Goal: Transaction & Acquisition: Purchase product/service

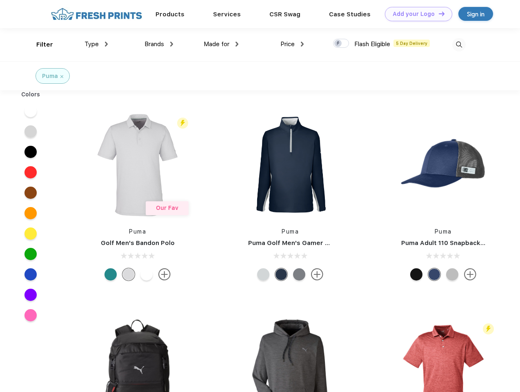
click at [416, 14] on link "Add your Logo Design Tool" at bounding box center [418, 14] width 67 height 14
click at [0, 0] on div "Design Tool" at bounding box center [0, 0] width 0 height 0
click at [438, 13] on link "Add your Logo Design Tool" at bounding box center [418, 14] width 67 height 14
click at [39, 45] on div "Filter" at bounding box center [44, 44] width 17 height 9
click at [96, 44] on span "Type" at bounding box center [92, 43] width 14 height 7
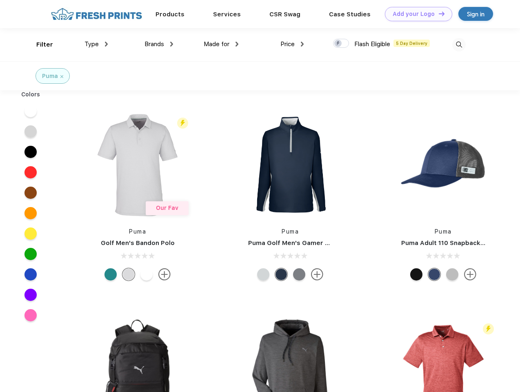
click at [159, 44] on span "Brands" at bounding box center [155, 43] width 20 height 7
click at [221, 44] on span "Made for" at bounding box center [217, 43] width 26 height 7
click at [292, 44] on span "Price" at bounding box center [288, 43] width 14 height 7
click at [341, 44] on div at bounding box center [341, 43] width 16 height 9
click at [339, 44] on input "checkbox" at bounding box center [335, 40] width 5 height 5
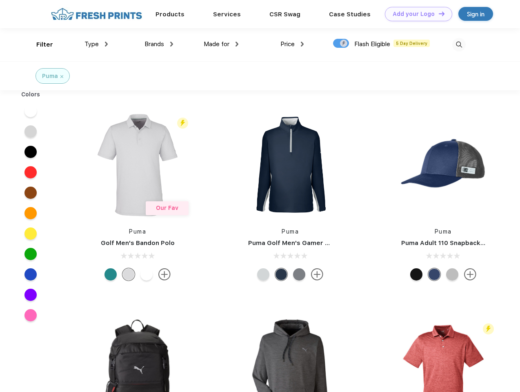
click at [459, 45] on img at bounding box center [458, 44] width 13 height 13
